Goal: Task Accomplishment & Management: Manage account settings

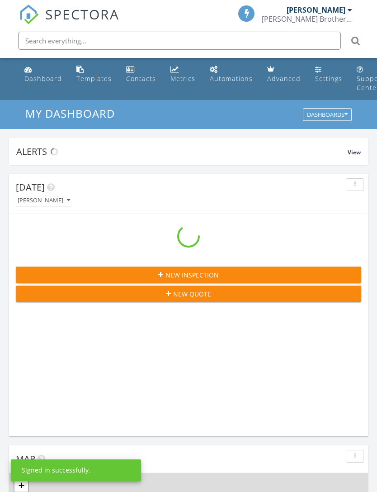
scroll to position [1547, 378]
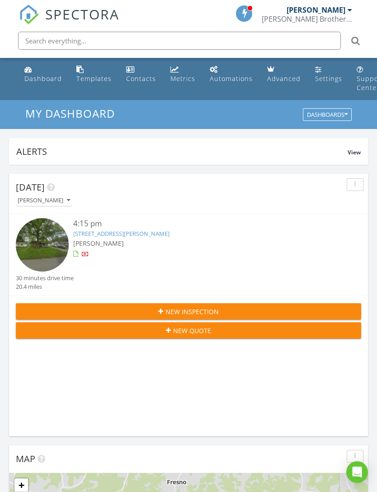
click at [129, 238] on div "[PERSON_NAME]" at bounding box center [202, 242] width 259 height 9
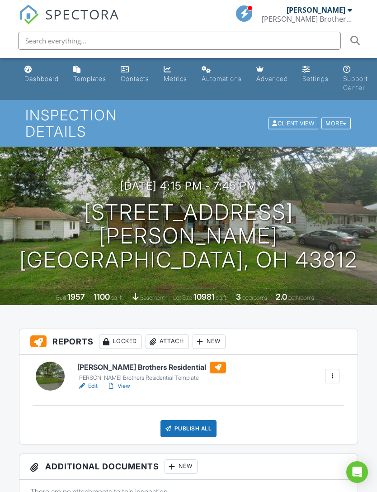
scroll to position [124, 0]
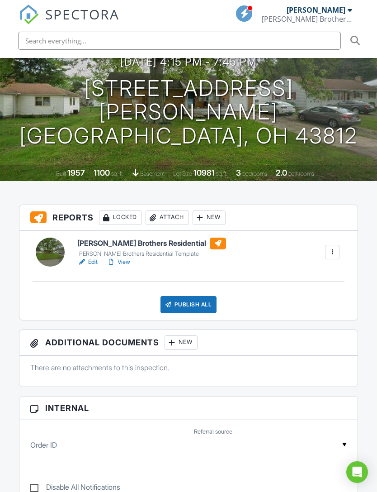
click at [93, 257] on link "Edit" at bounding box center [87, 261] width 20 height 9
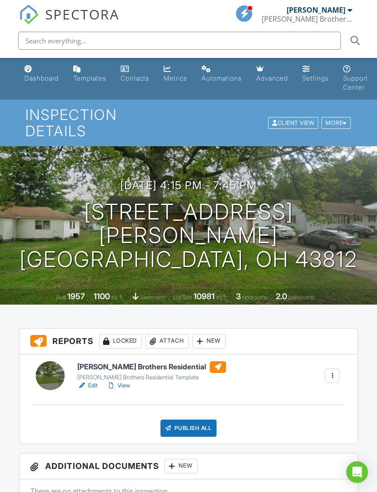
scroll to position [0, 0]
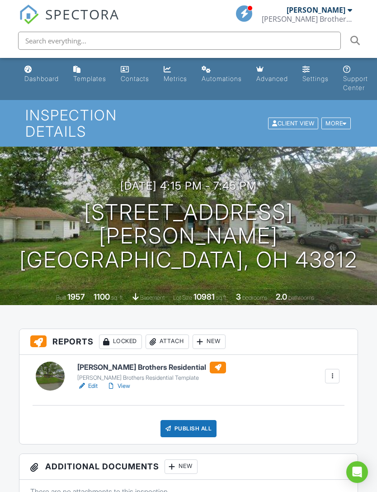
click at [343, 120] on div at bounding box center [345, 123] width 4 height 6
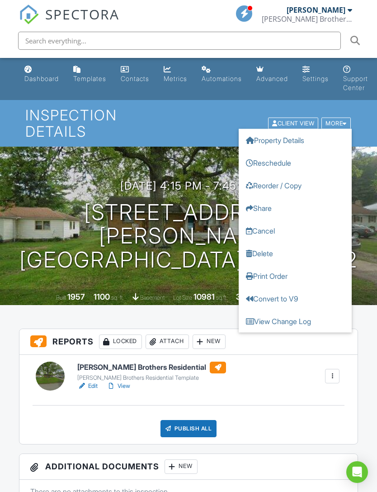
click at [361, 238] on div "08/27/2025 4:15 pm - 7:45 pm 1822 Adams St Coshocton, OH 43812" at bounding box center [188, 226] width 377 height 92
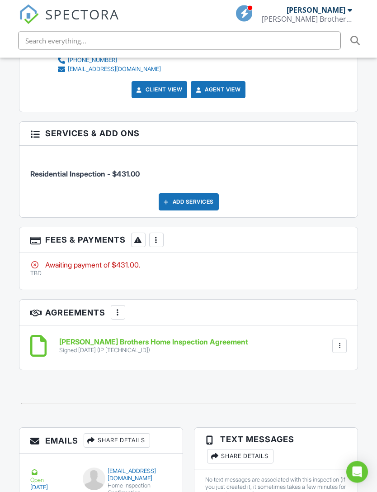
scroll to position [1283, 0]
click at [158, 235] on div at bounding box center [156, 239] width 9 height 9
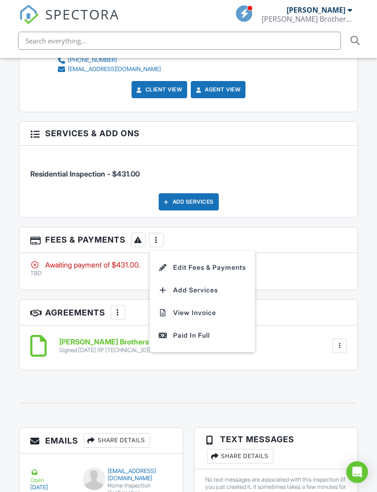
click at [199, 330] on div "Paid In Full" at bounding box center [202, 335] width 87 height 11
